Goal: Information Seeking & Learning: Understand process/instructions

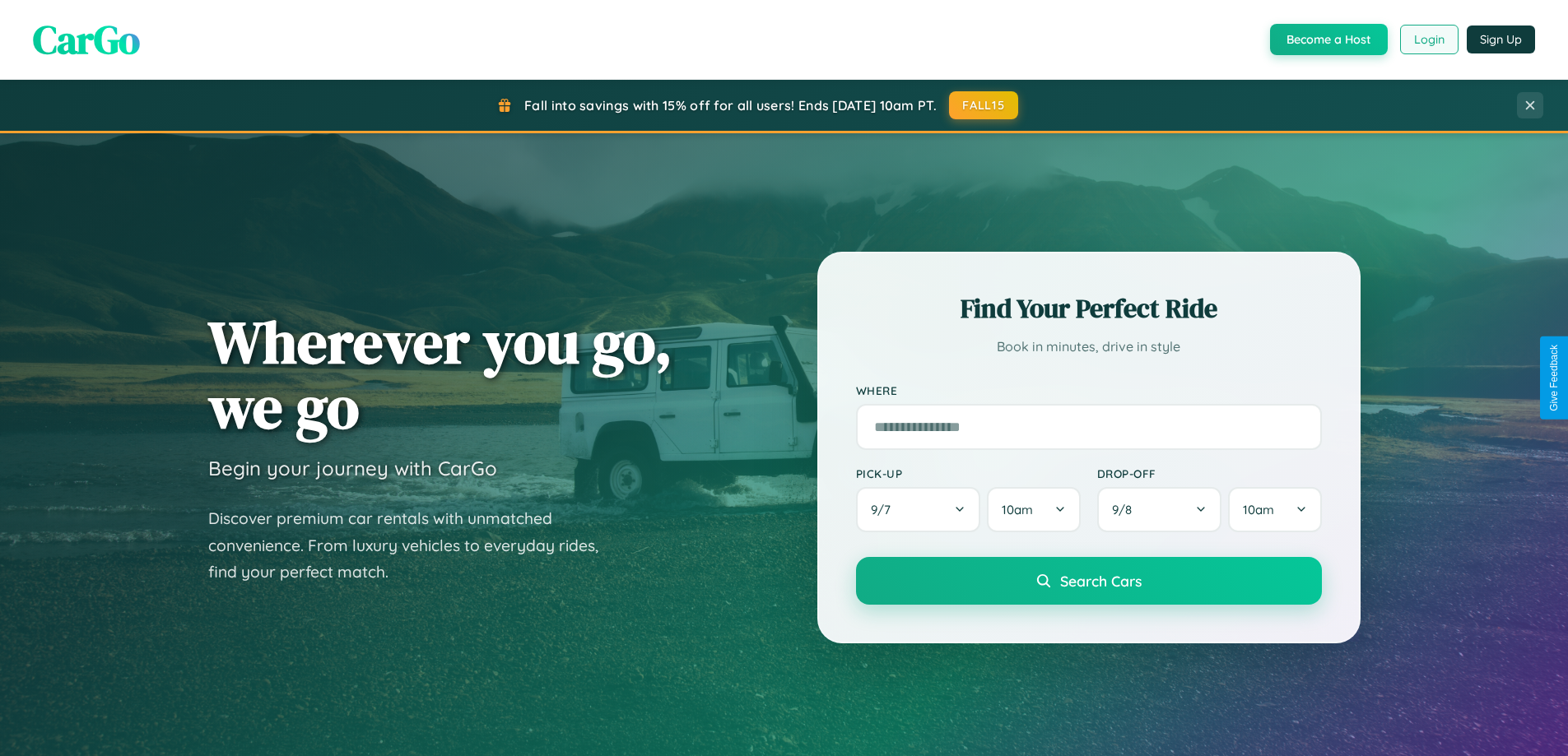
click at [1428, 39] on button "Login" at bounding box center [1429, 39] width 59 height 29
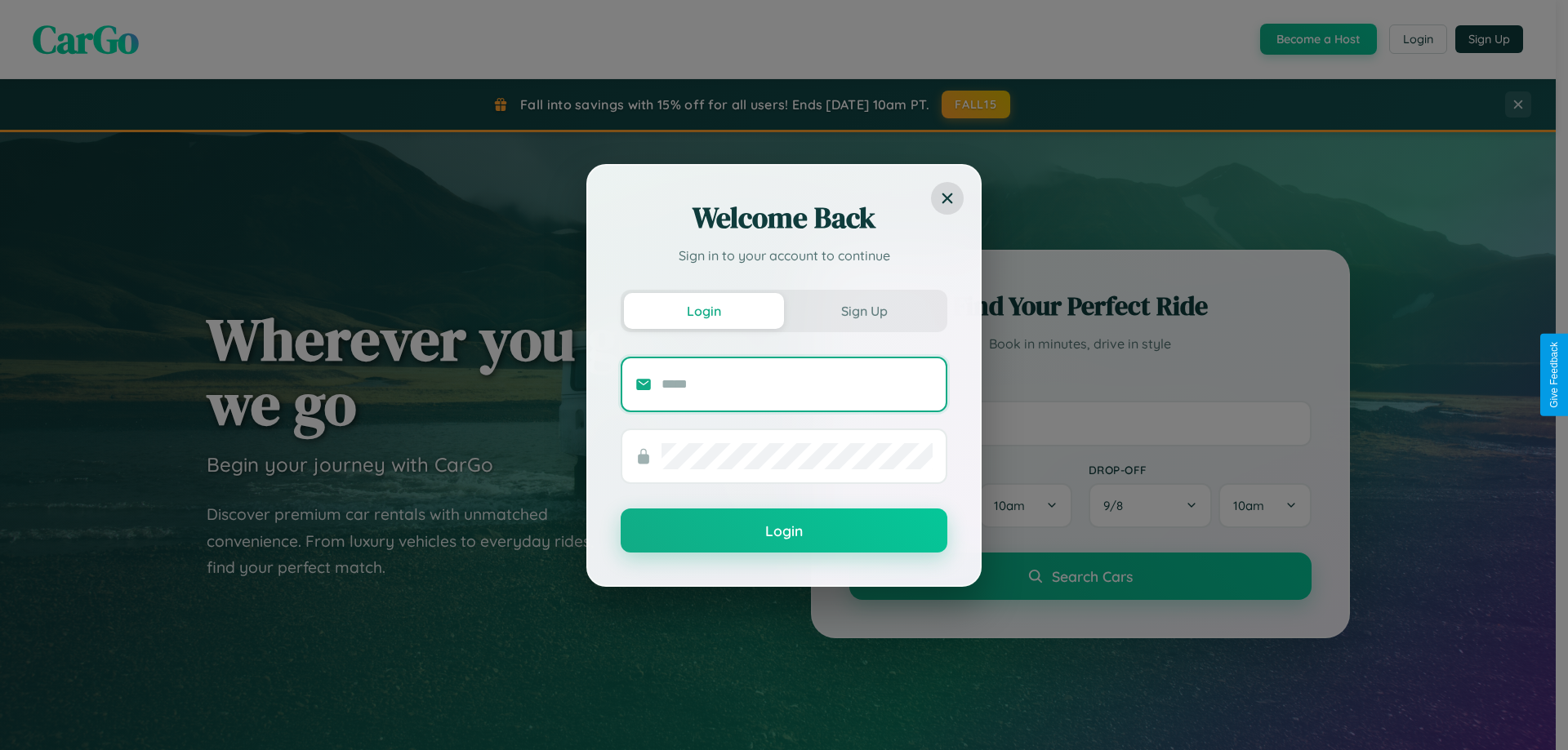
click at [797, 383] on input "text" at bounding box center [797, 385] width 271 height 26
type input "**********"
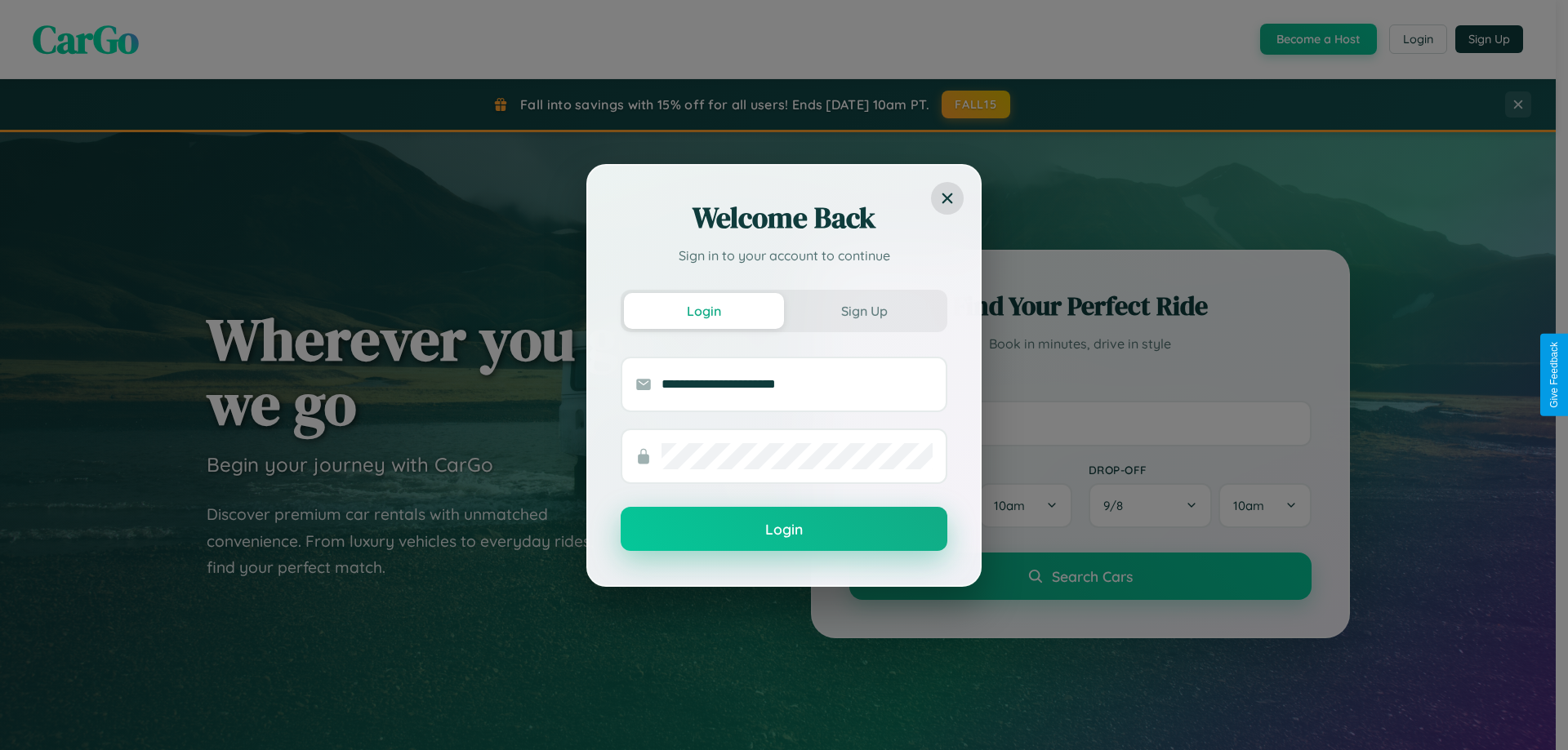
click at [784, 530] on button "Login" at bounding box center [784, 529] width 327 height 44
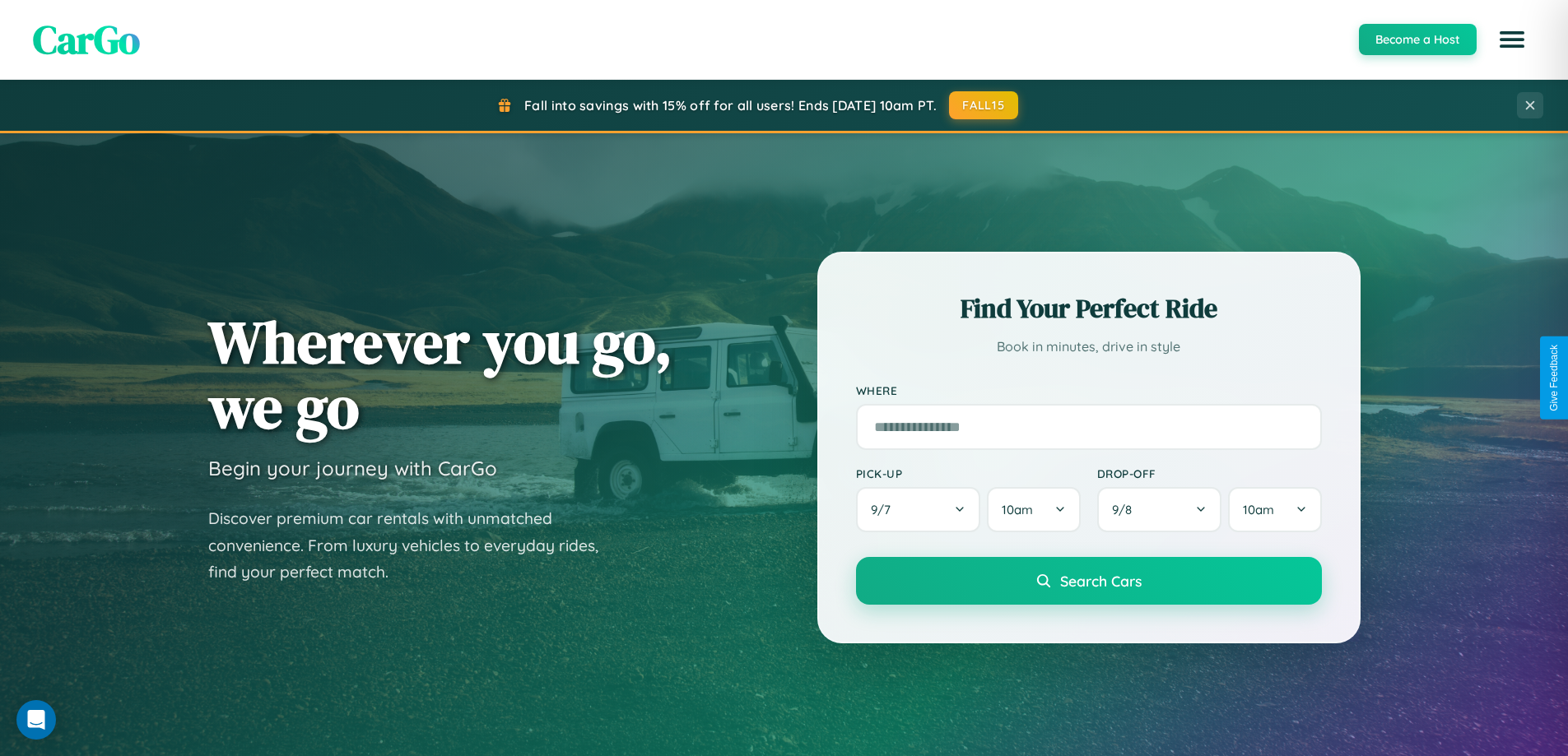
scroll to position [3167, 0]
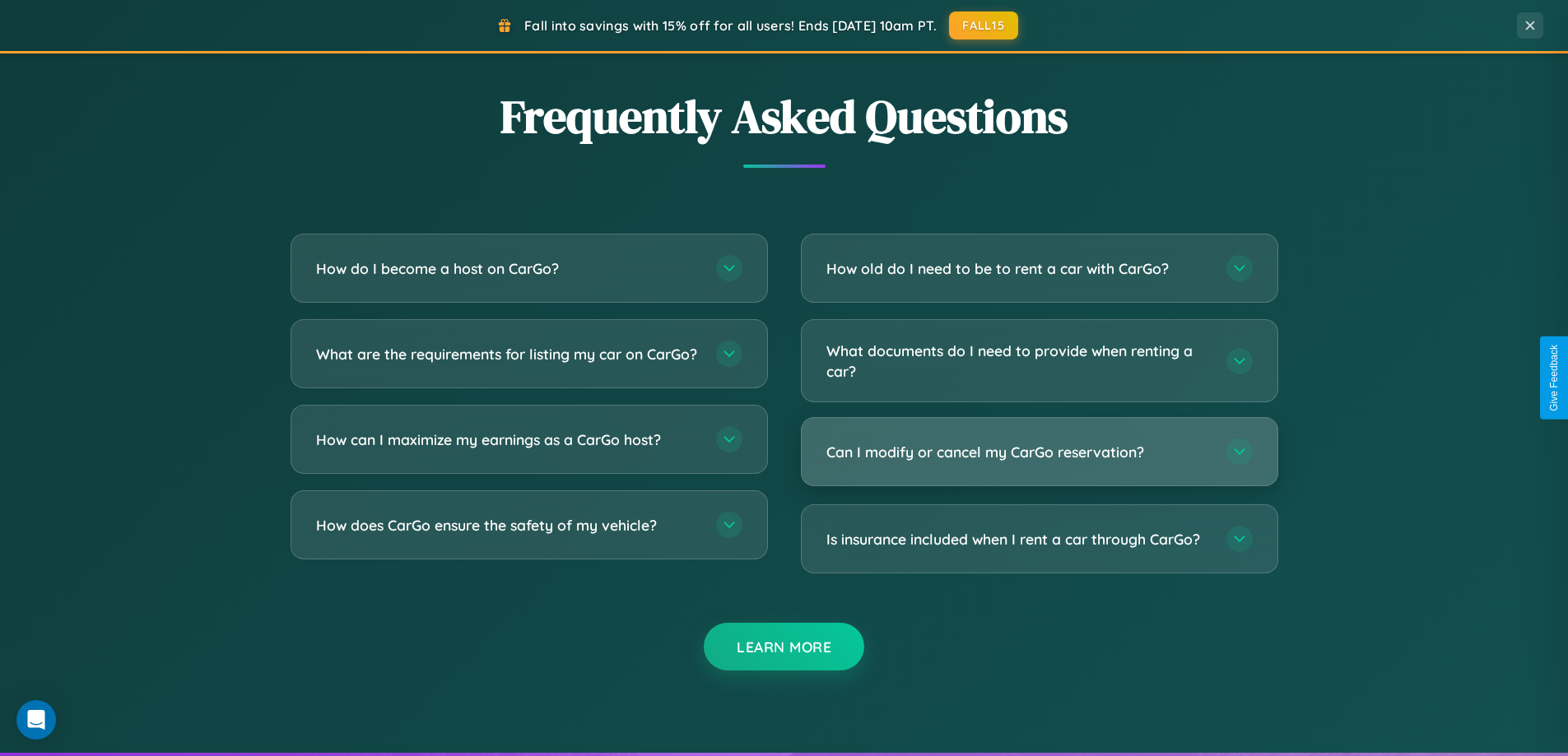
click at [1039, 454] on h3 "Can I modify or cancel my CarGo reservation?" at bounding box center [1018, 452] width 384 height 20
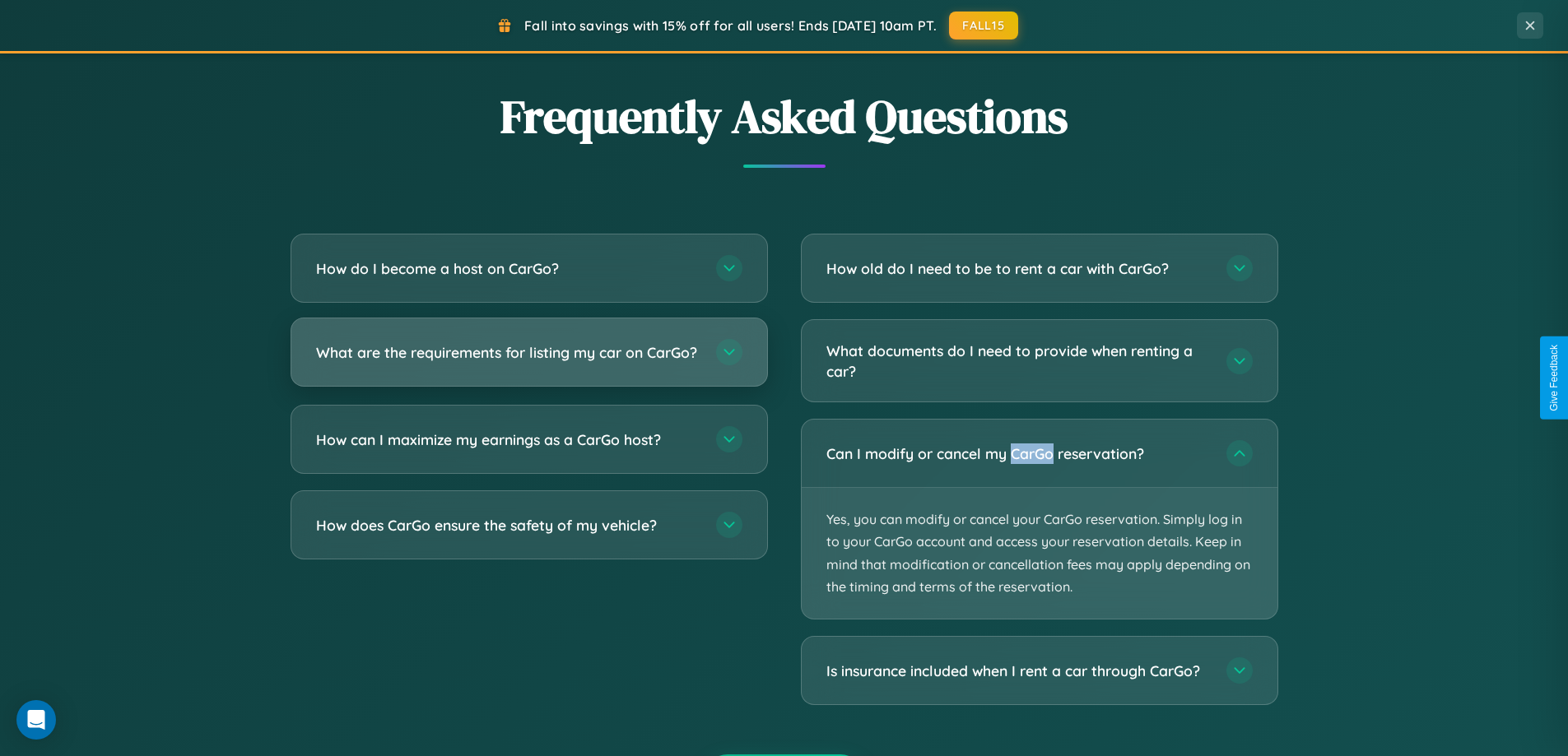
click at [529, 361] on h3 "What are the requirements for listing my car on CarGo?" at bounding box center [508, 352] width 384 height 20
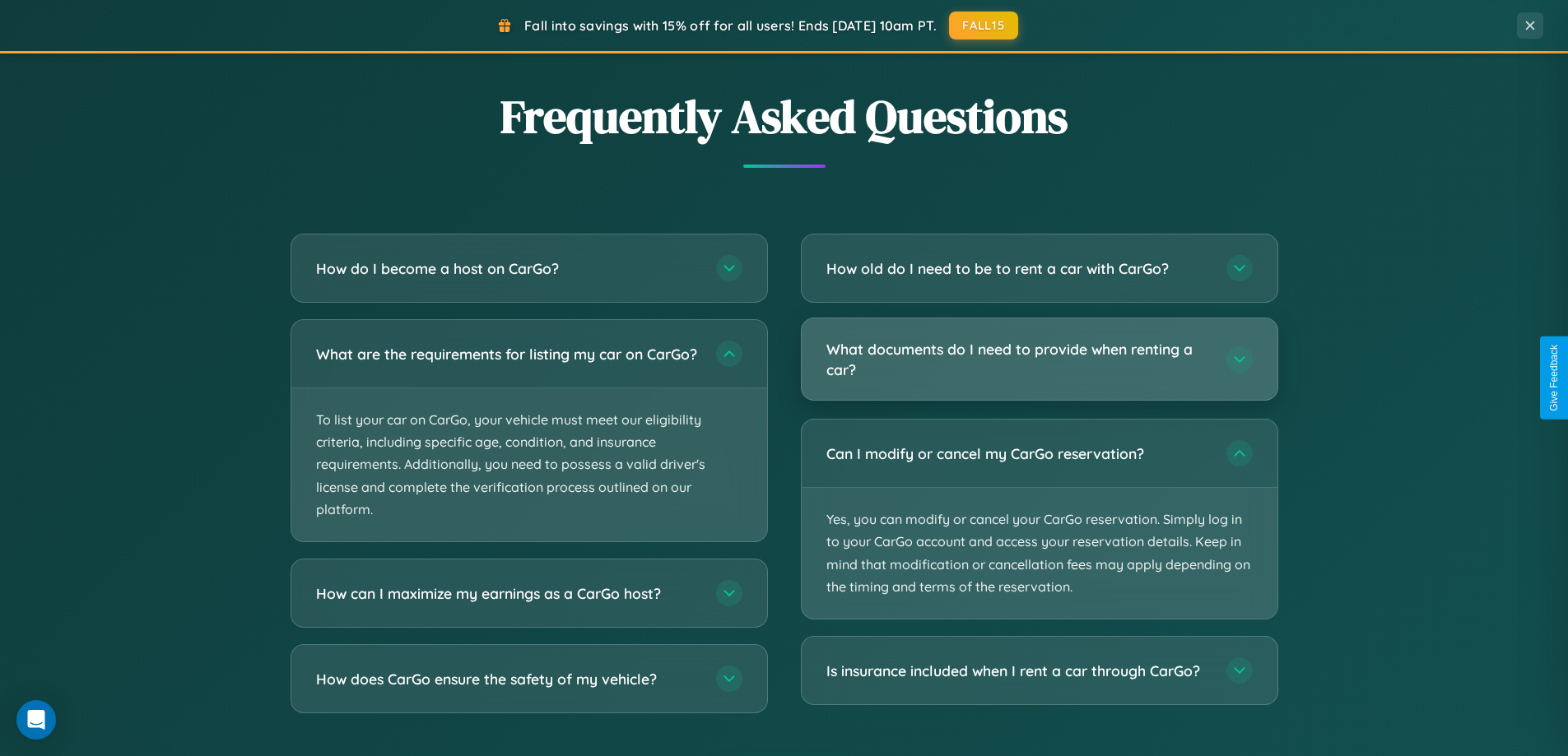
click at [1039, 361] on h3 "What documents do I need to provide when renting a car?" at bounding box center [1018, 359] width 384 height 40
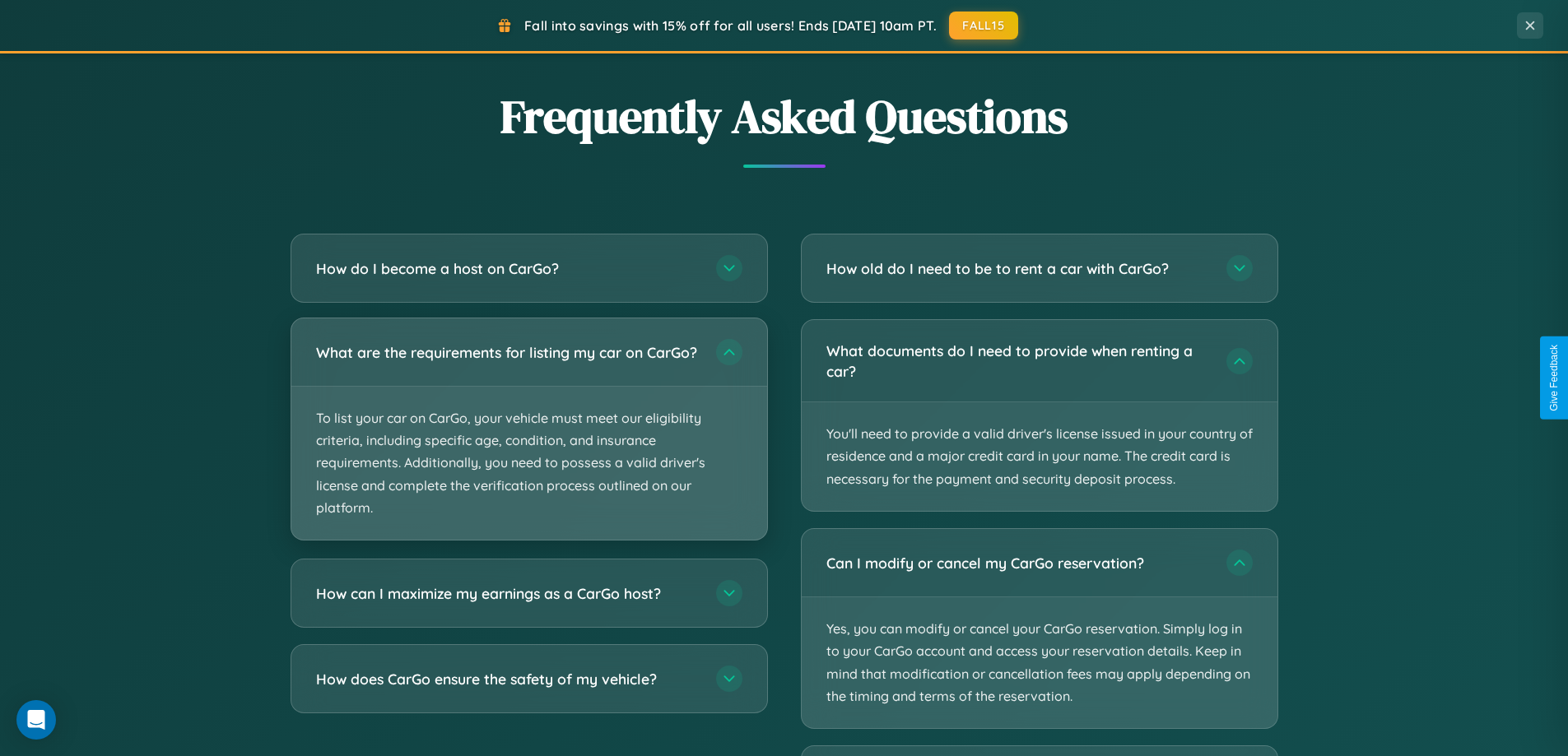
click at [529, 438] on p "To list your car on CarGo, your vehicle must meet our eligibility criteria, inc…" at bounding box center [529, 463] width 476 height 153
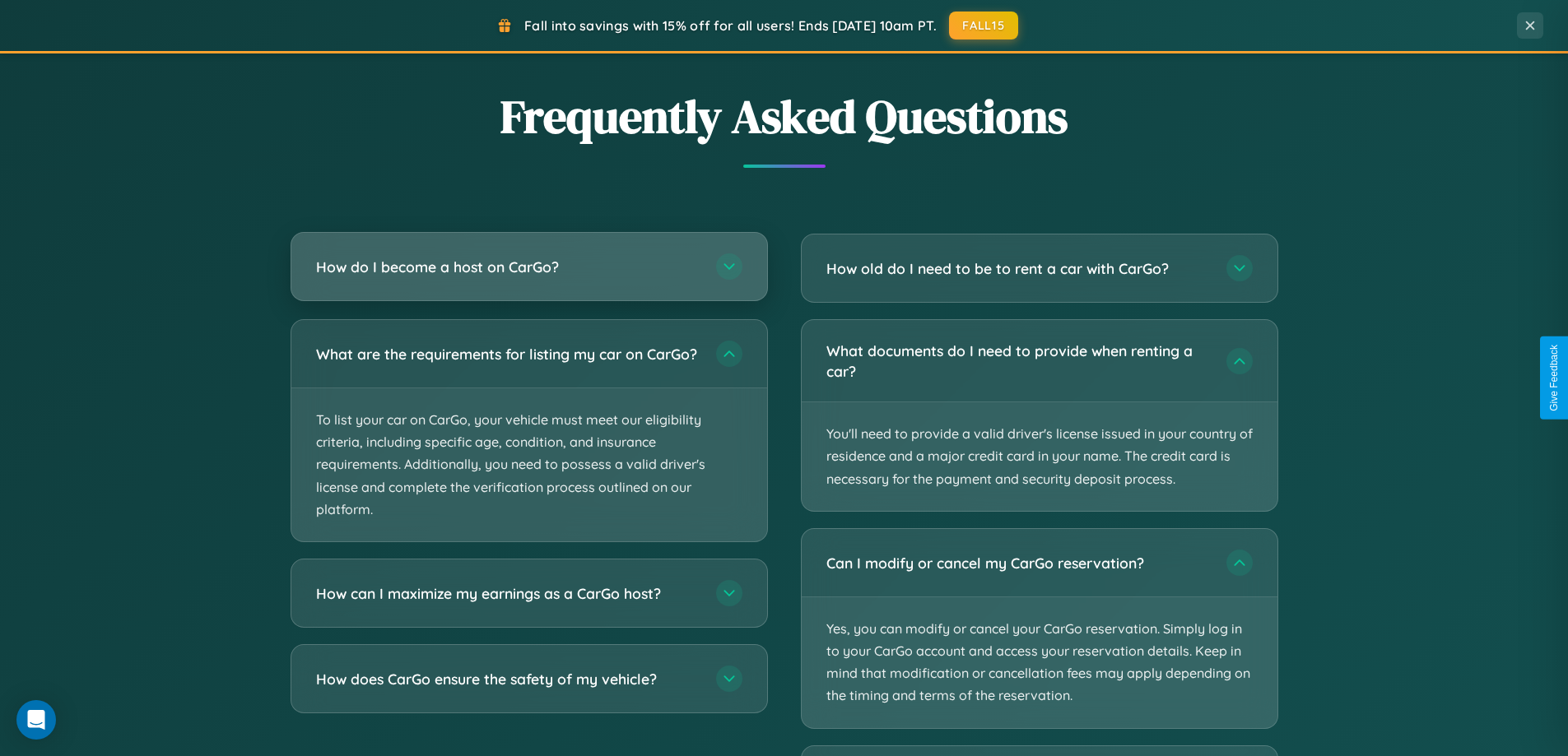
click at [529, 267] on h3 "How do I become a host on CarGo?" at bounding box center [508, 267] width 384 height 20
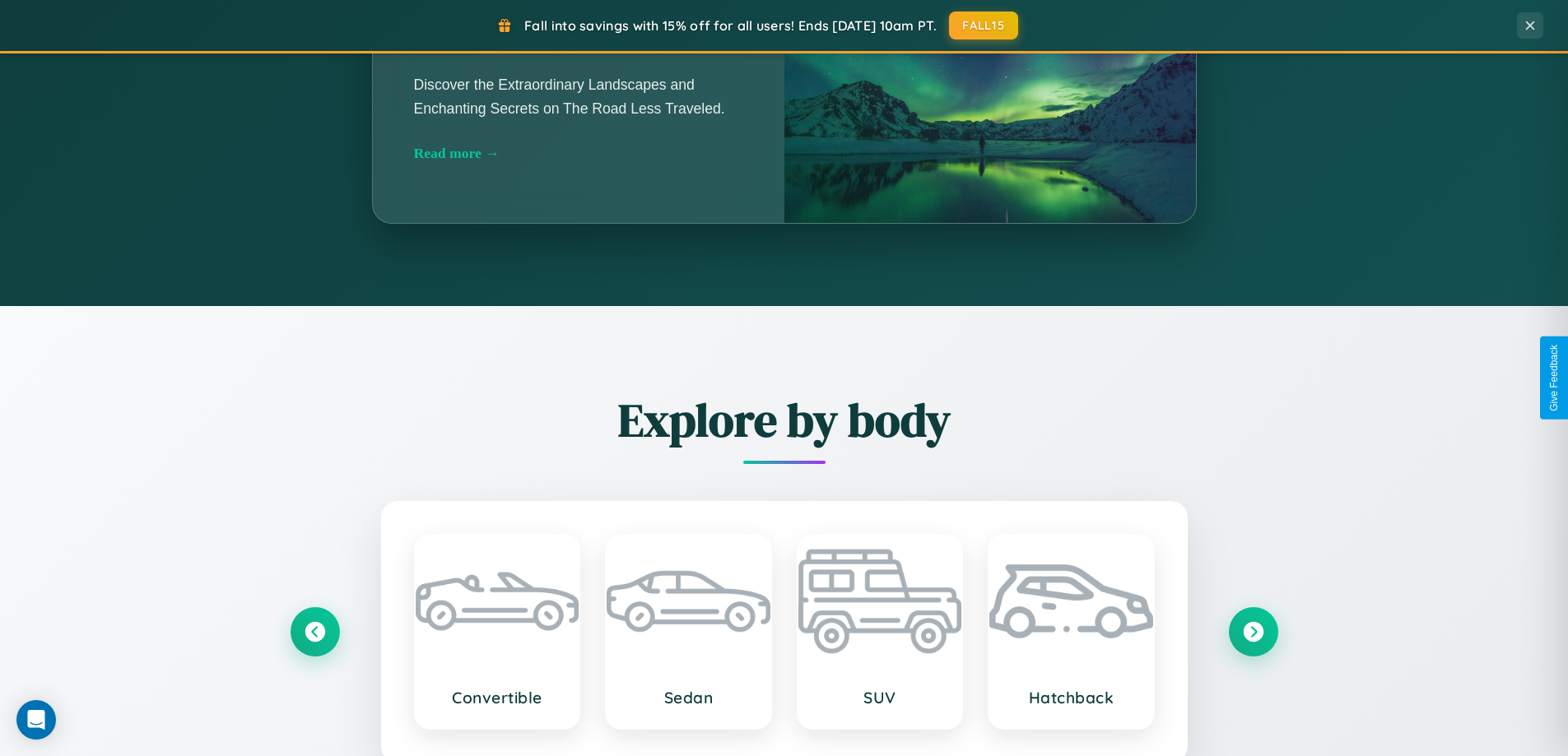
scroll to position [1133, 0]
